Goal: Find contact information: Find contact information

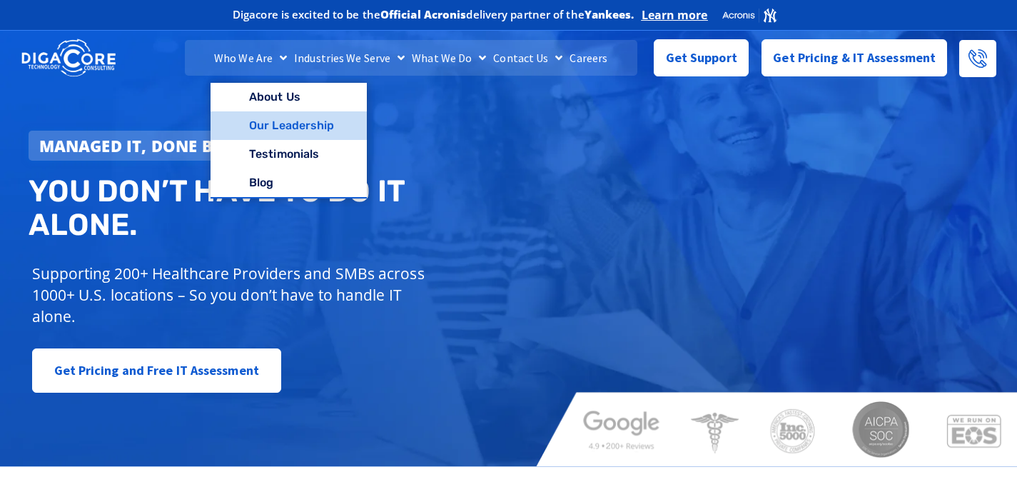
click at [276, 121] on link "Our Leadership" at bounding box center [288, 125] width 156 height 29
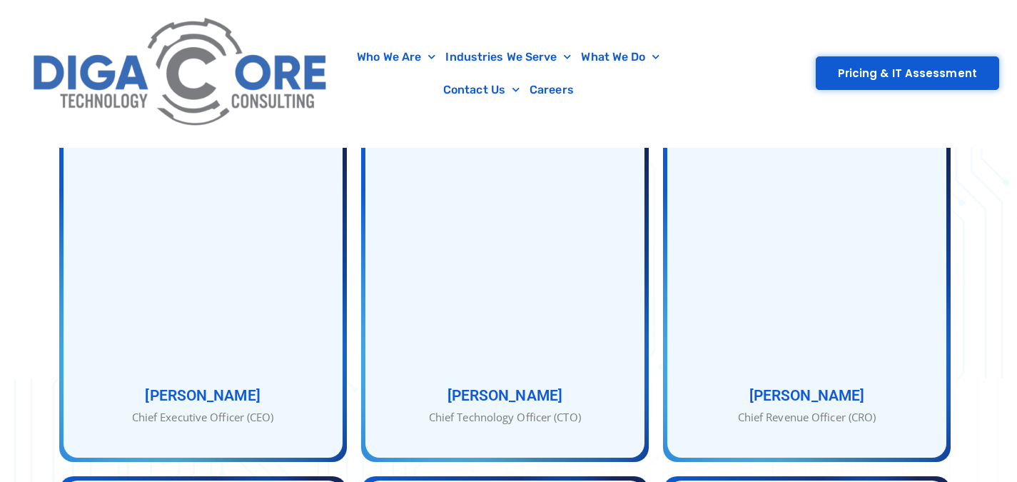
scroll to position [724, 0]
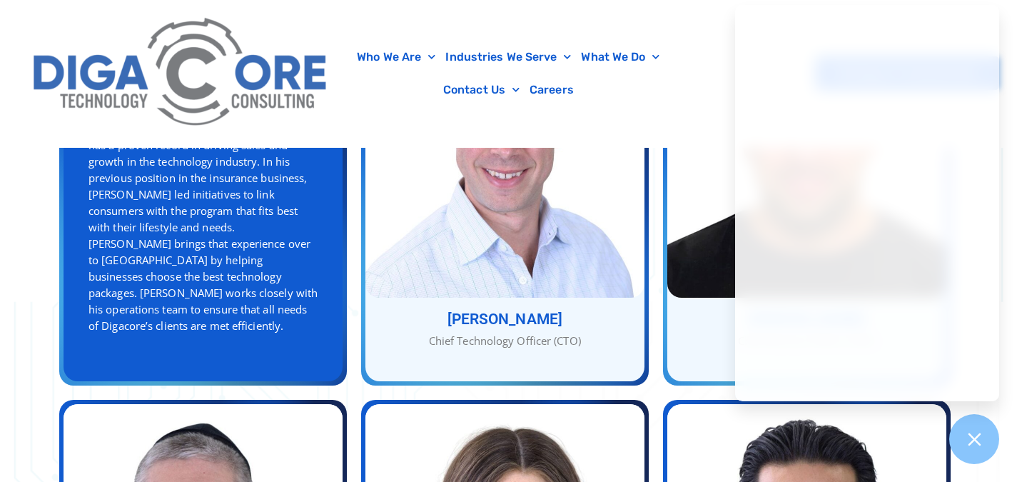
click at [250, 274] on div "[PERSON_NAME] Chief Executive Officer (CEO) [PERSON_NAME] As the CEO of Digacor…" at bounding box center [203, 191] width 279 height 380
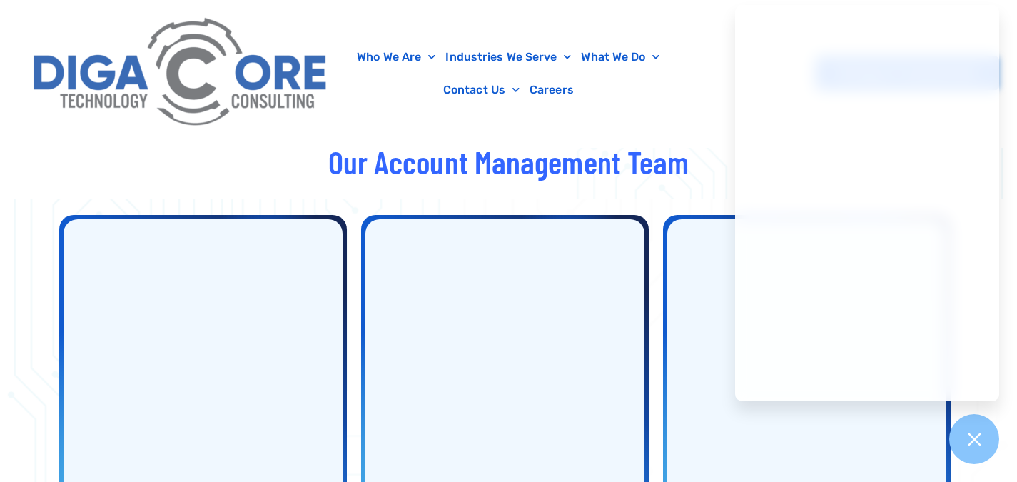
scroll to position [2464, 0]
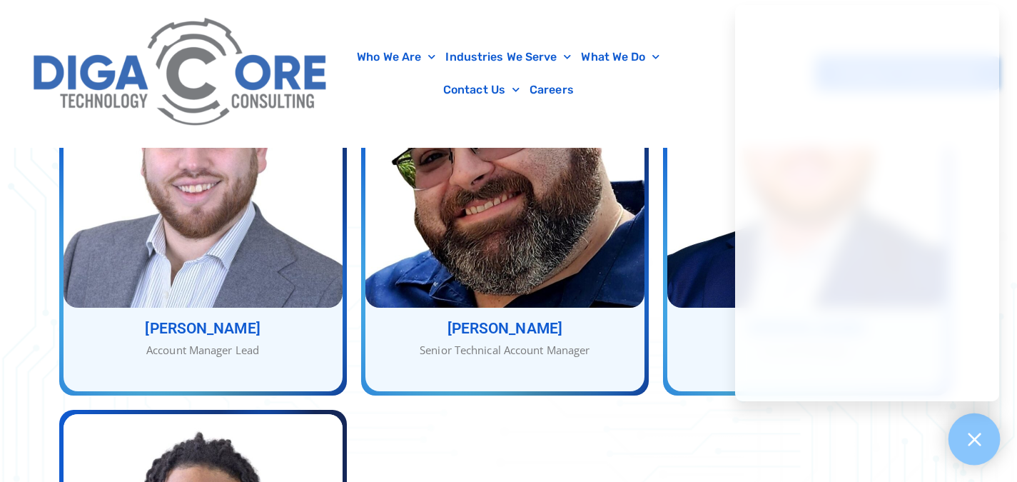
click at [970, 444] on icon at bounding box center [974, 439] width 19 height 19
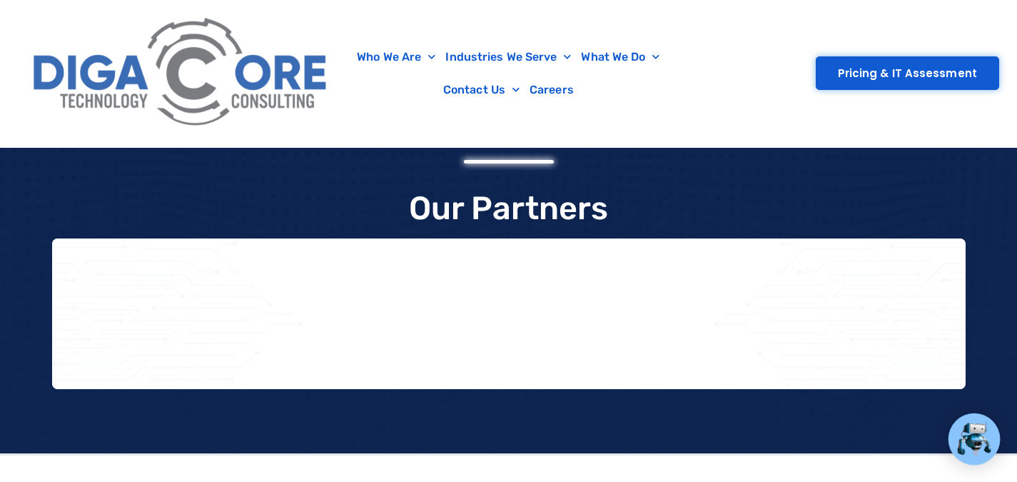
scroll to position [3512, 0]
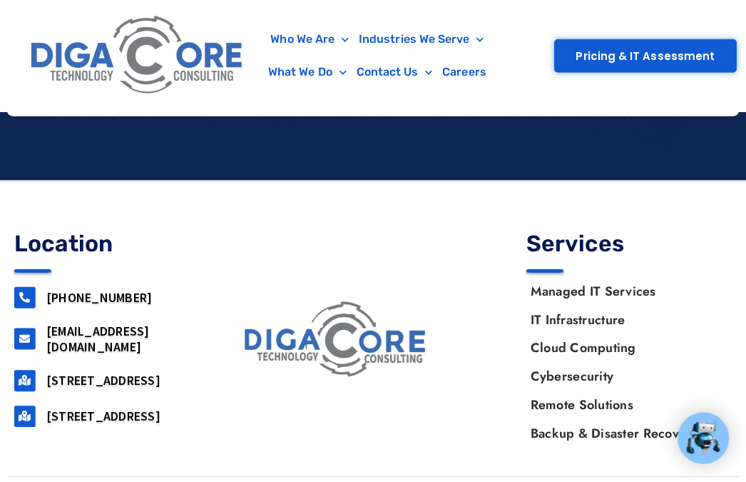
scroll to position [3476, 0]
